Goal: Navigation & Orientation: Go to known website

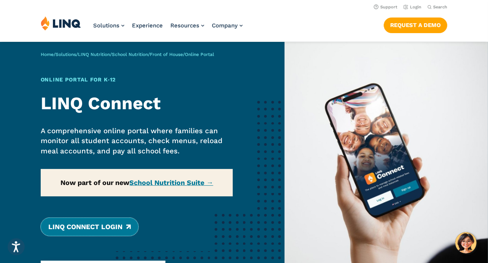
click at [98, 229] on link "LINQ Connect Login" at bounding box center [90, 226] width 98 height 18
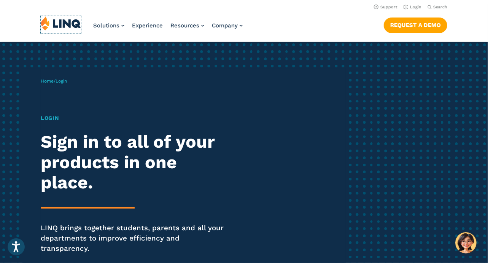
click at [70, 23] on img at bounding box center [61, 23] width 40 height 14
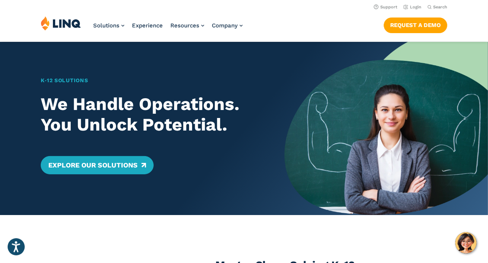
click at [55, 82] on h1 "K‑12 Solutions" at bounding box center [153, 80] width 224 height 8
